Goal: Obtain resource: Download file/media

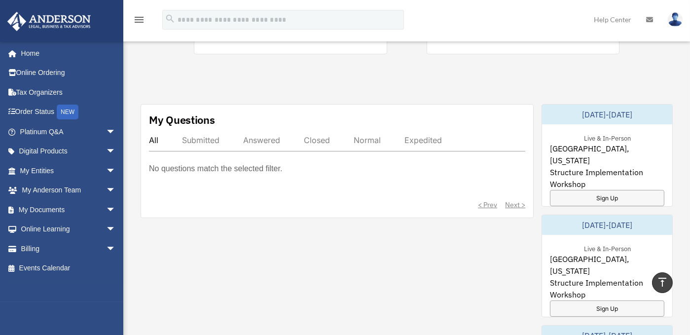
scroll to position [346, 0]
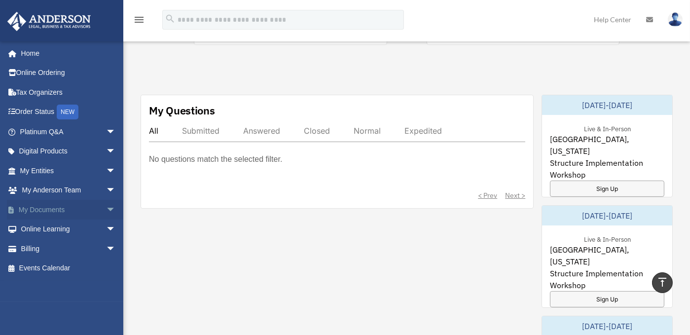
click at [55, 206] on link "My Documents arrow_drop_down" at bounding box center [69, 210] width 124 height 20
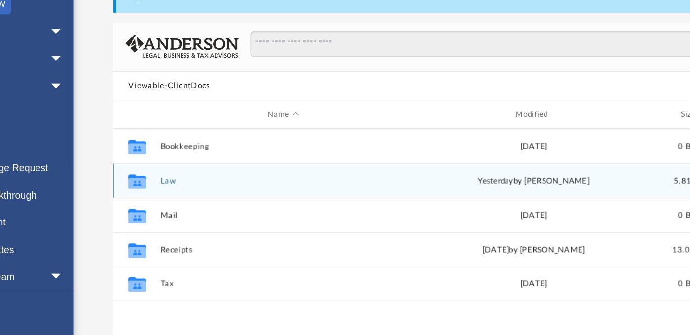
scroll to position [17, 0]
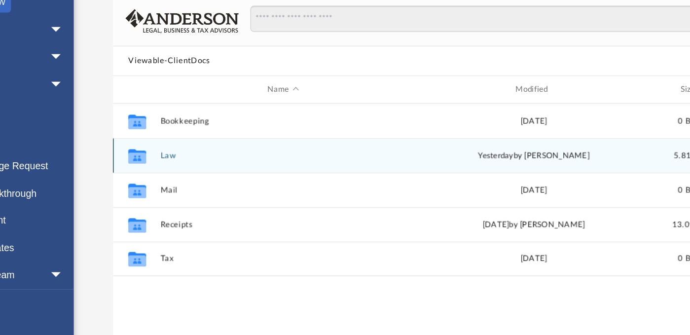
click at [190, 203] on button "Law" at bounding box center [272, 206] width 175 height 6
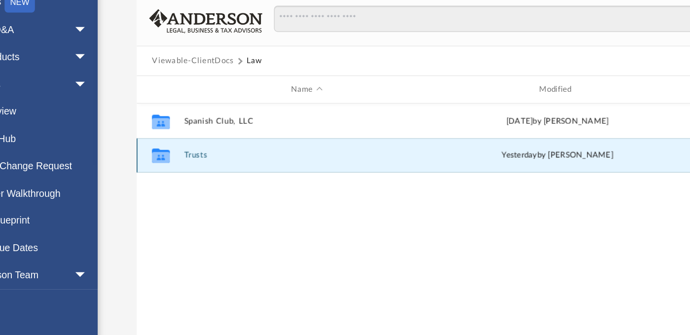
click at [191, 203] on button "Trusts" at bounding box center [272, 206] width 175 height 6
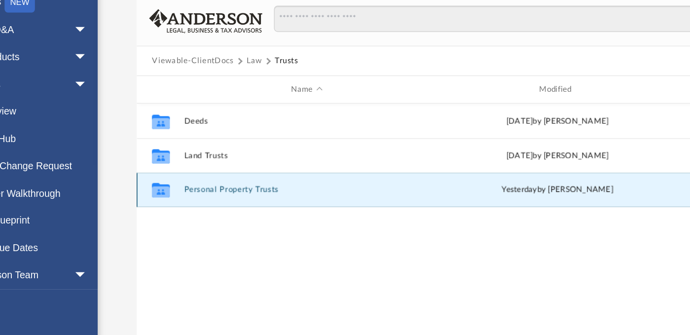
click at [205, 230] on button "Personal Property Trusts" at bounding box center [272, 231] width 175 height 6
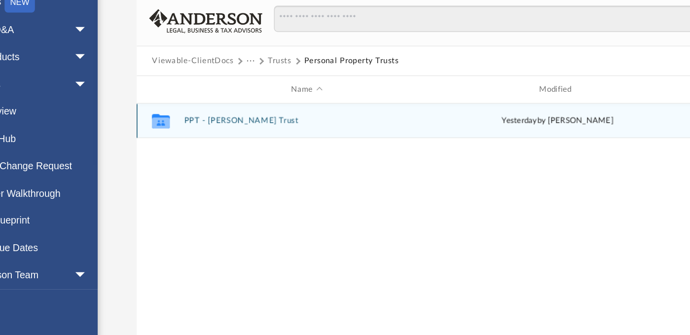
click at [168, 182] on icon "grid" at bounding box center [168, 183] width 13 height 8
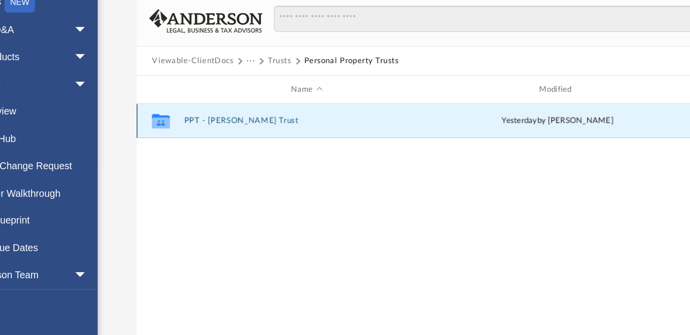
click at [210, 181] on button "PPT - Muddy Waters Trust" at bounding box center [272, 182] width 175 height 6
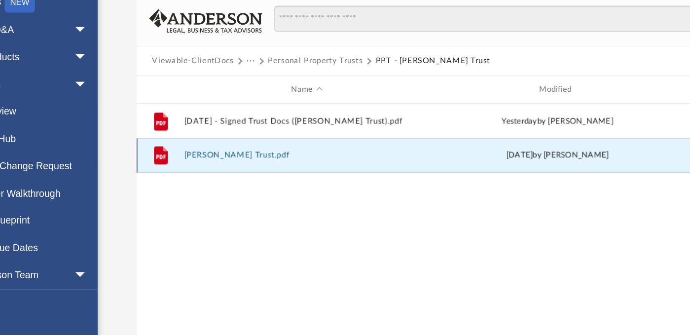
click at [227, 205] on button "Muddy Waters Trust.pdf" at bounding box center [272, 206] width 175 height 6
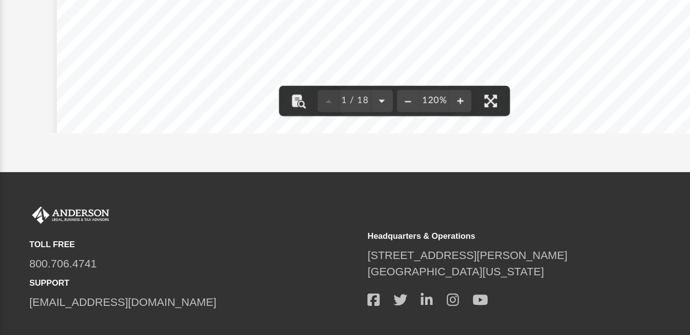
scroll to position [42, 0]
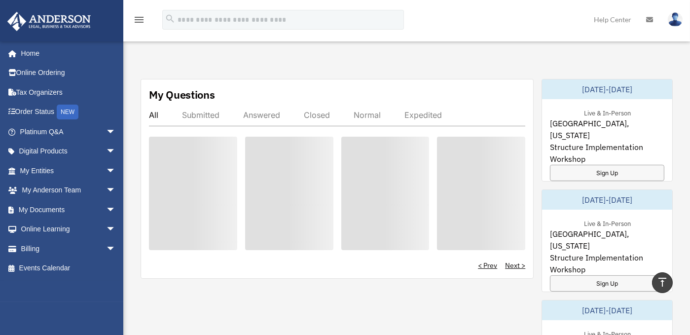
scroll to position [363, 0]
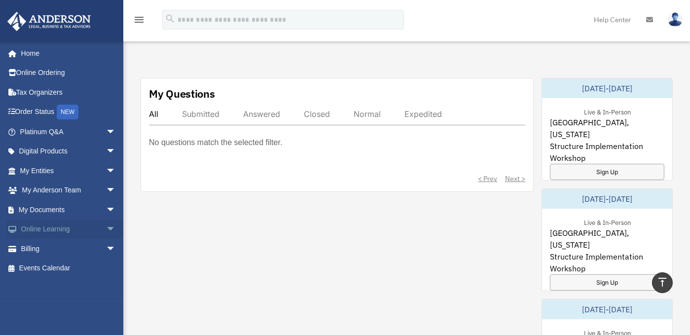
click at [58, 226] on link "Online Learning arrow_drop_down" at bounding box center [69, 229] width 124 height 20
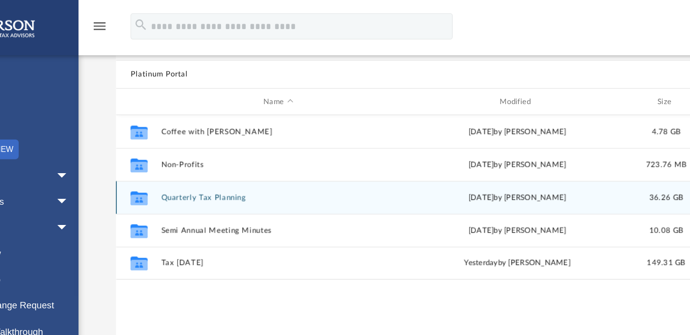
scroll to position [63, 0]
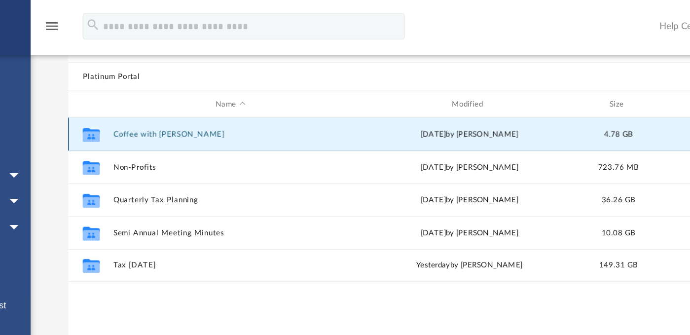
click at [204, 99] on button "Coffee with [PERSON_NAME]" at bounding box center [272, 101] width 175 height 6
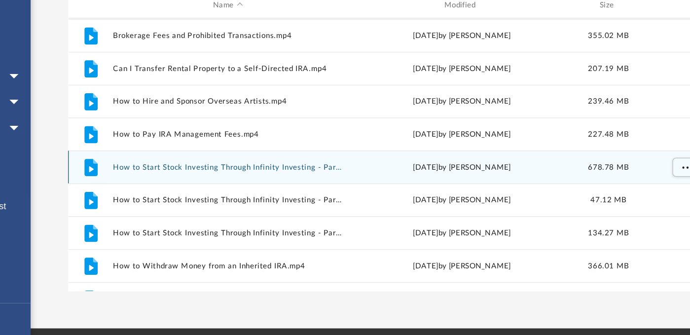
scroll to position [122, 0]
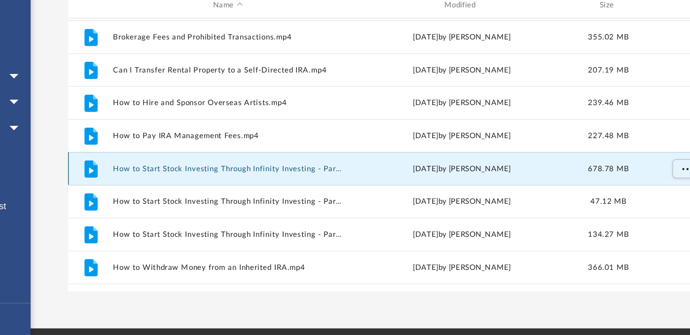
click at [266, 200] on button "How to Start Stock Investing Through Infinity Investing - Part 1.mp4" at bounding box center [271, 201] width 172 height 6
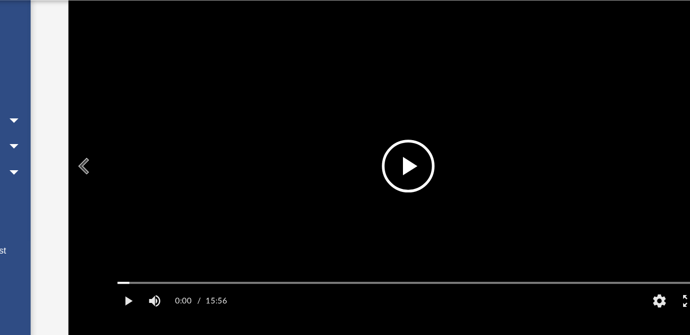
click at [407, 171] on button "File preview" at bounding box center [406, 165] width 39 height 39
